Goal: Information Seeking & Learning: Check status

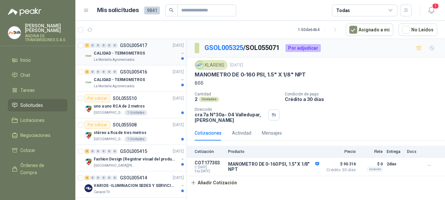
click at [132, 46] on p "GSOL005417" at bounding box center [133, 45] width 27 height 5
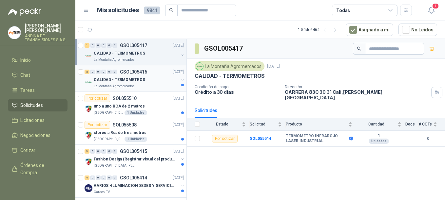
click at [130, 72] on p "GSOL005416" at bounding box center [133, 72] width 27 height 5
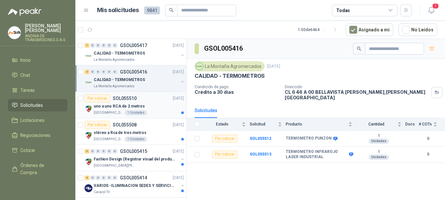
click at [131, 98] on p "SOL055510" at bounding box center [125, 98] width 24 height 5
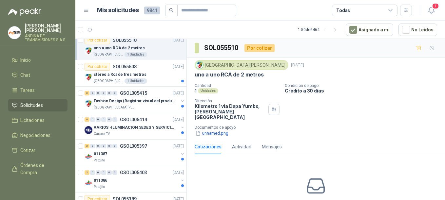
scroll to position [65, 0]
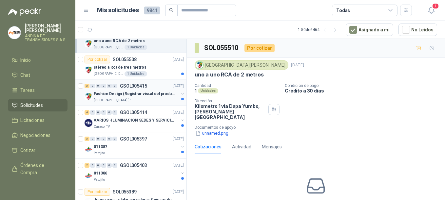
click at [134, 86] on p "GSOL005415" at bounding box center [133, 86] width 27 height 5
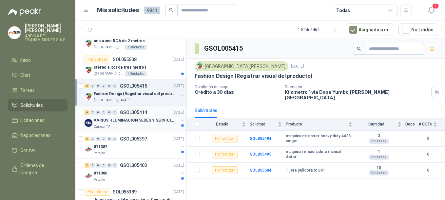
click at [136, 111] on p "GSOL005414" at bounding box center [133, 112] width 27 height 5
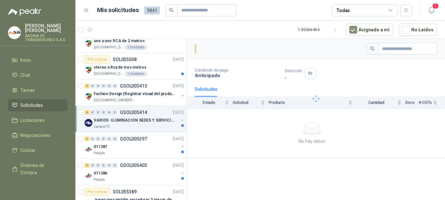
scroll to position [98, 0]
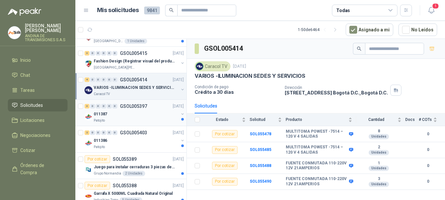
click at [135, 109] on div "3 0 0 0 0 0 GSOL005397 [DATE]" at bounding box center [134, 106] width 100 height 8
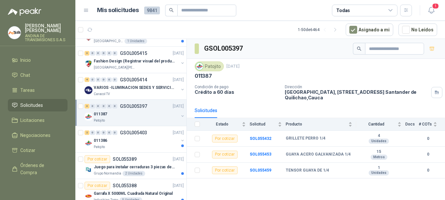
scroll to position [131, 0]
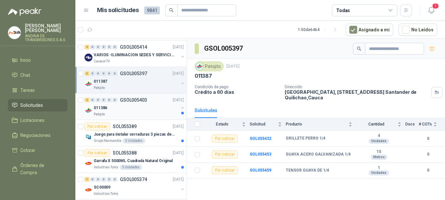
click at [134, 102] on p "GSOL005403" at bounding box center [133, 100] width 27 height 5
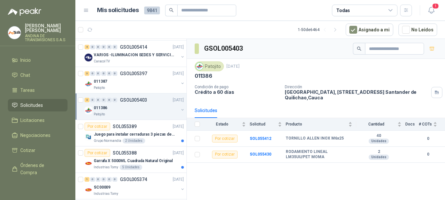
scroll to position [164, 0]
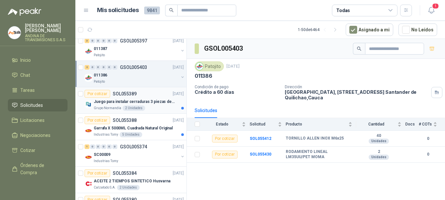
click at [131, 95] on p "SOL055389" at bounding box center [125, 94] width 24 height 5
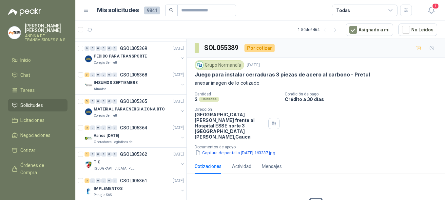
scroll to position [458, 0]
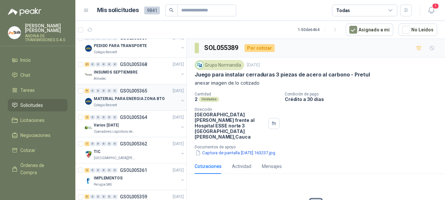
click at [141, 92] on p "GSOL005365" at bounding box center [133, 91] width 27 height 5
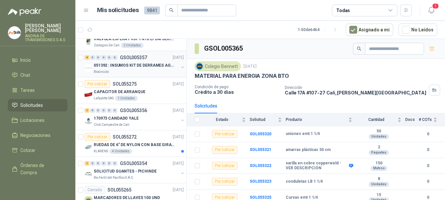
scroll to position [687, 0]
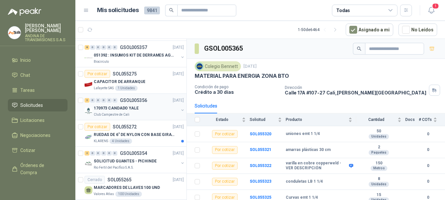
click at [143, 102] on p "GSOL005356" at bounding box center [133, 100] width 27 height 5
